Goal: Check status

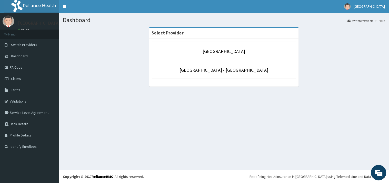
click at [187, 53] on p "[GEOGRAPHIC_DATA]" at bounding box center [224, 51] width 145 height 7
click at [216, 52] on link "[GEOGRAPHIC_DATA]" at bounding box center [224, 51] width 43 height 6
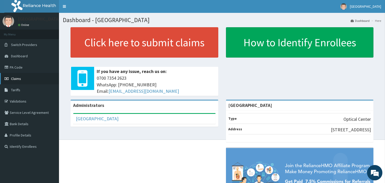
click at [17, 77] on span "Claims" at bounding box center [16, 78] width 10 height 5
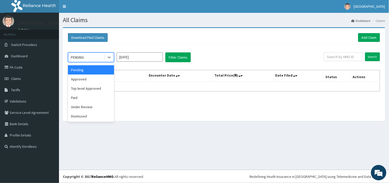
click at [101, 54] on div "PENDING" at bounding box center [86, 57] width 36 height 8
click at [83, 96] on div "Paid" at bounding box center [91, 97] width 46 height 9
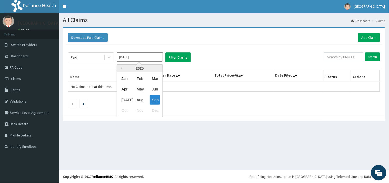
click at [158, 57] on input "Sep 2025" at bounding box center [140, 56] width 46 height 9
click at [139, 77] on div "Feb" at bounding box center [140, 78] width 10 height 9
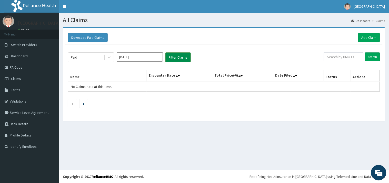
click at [178, 57] on button "Filter Claims" at bounding box center [177, 57] width 25 height 10
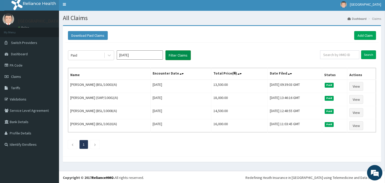
scroll to position [3, 0]
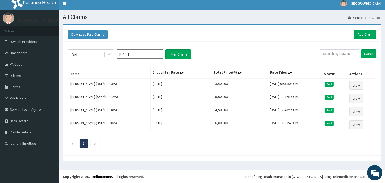
click at [220, 23] on section "Download Paid Claims Add Claim × Note you can only download claims within a max…" at bounding box center [222, 94] width 326 height 149
click at [175, 54] on button "Filter Claims" at bounding box center [177, 54] width 25 height 10
click at [143, 54] on input "Feb 2025" at bounding box center [140, 53] width 46 height 9
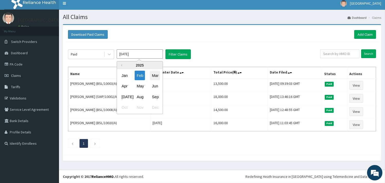
click at [154, 74] on div "Mar" at bounding box center [155, 75] width 10 height 9
type input "Mar 2025"
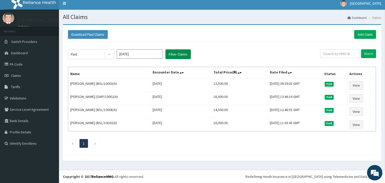
click at [179, 56] on button "Filter Claims" at bounding box center [177, 54] width 25 height 10
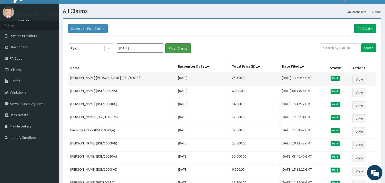
scroll to position [0, 0]
